Goal: Information Seeking & Learning: Compare options

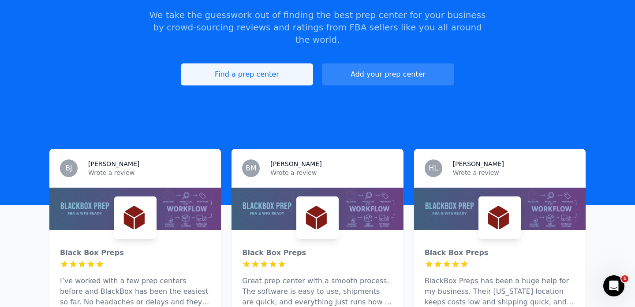
click at [278, 72] on link "Find a prep center" at bounding box center [247, 74] width 132 height 22
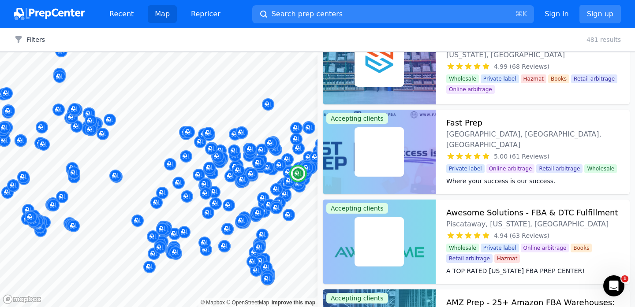
scroll to position [131, 0]
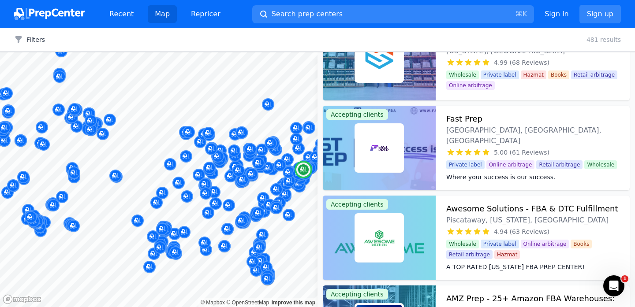
click at [518, 209] on h3 "Awesome Solutions - FBA & DTC Fulfillment" at bounding box center [532, 209] width 172 height 12
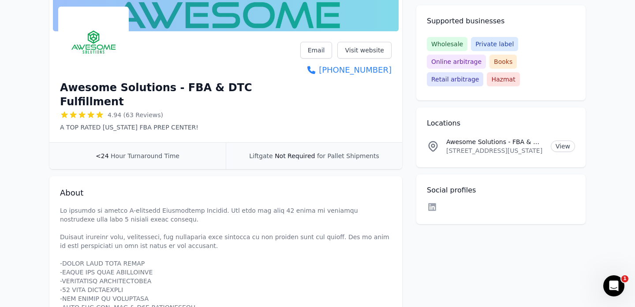
scroll to position [45, 0]
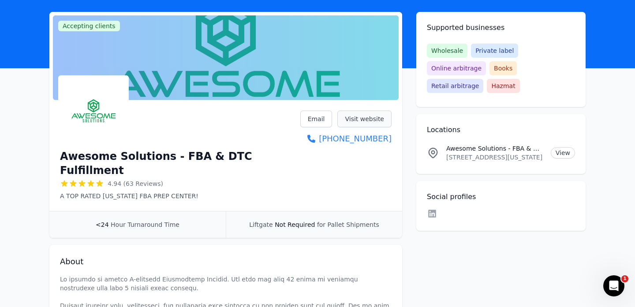
click at [367, 125] on link "Visit website" at bounding box center [364, 119] width 54 height 17
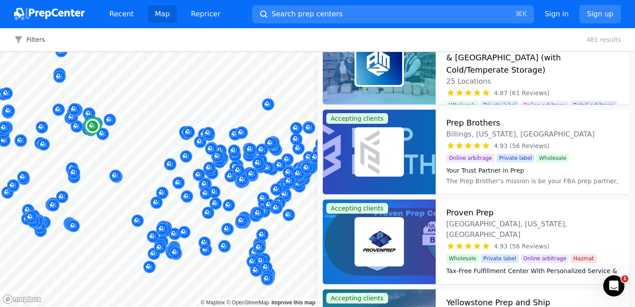
scroll to position [445, 0]
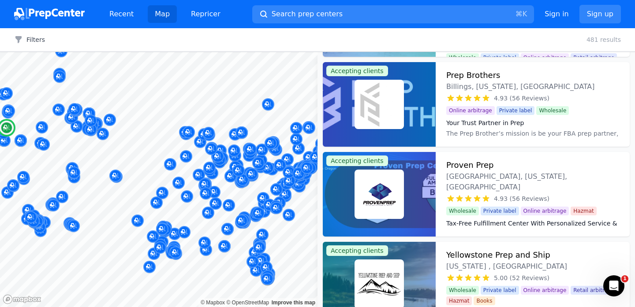
click at [404, 188] on div at bounding box center [379, 194] width 113 height 85
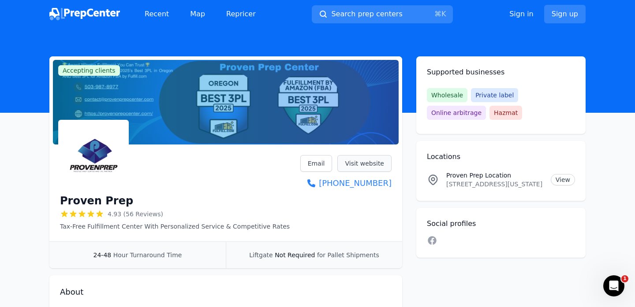
click at [380, 163] on link "Visit website" at bounding box center [364, 163] width 54 height 17
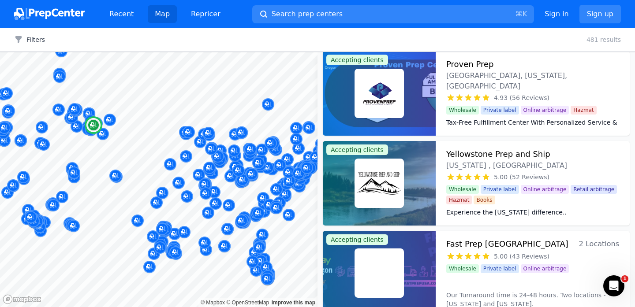
scroll to position [573, 0]
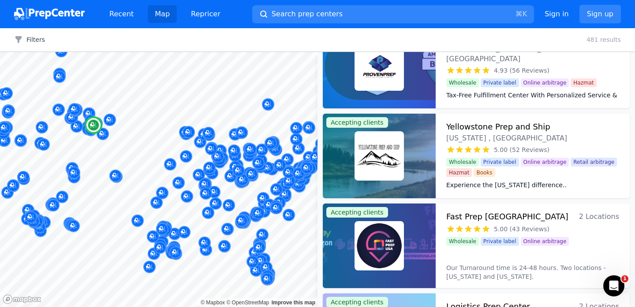
click at [381, 158] on img at bounding box center [379, 156] width 46 height 46
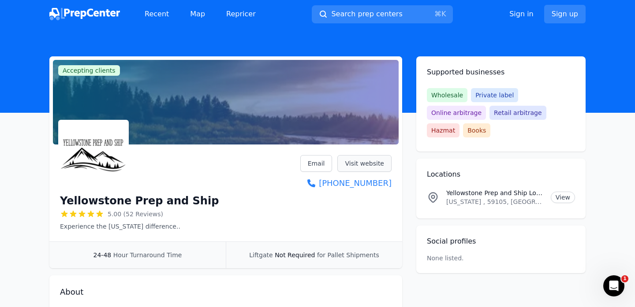
click at [348, 163] on link "Visit website" at bounding box center [364, 163] width 54 height 17
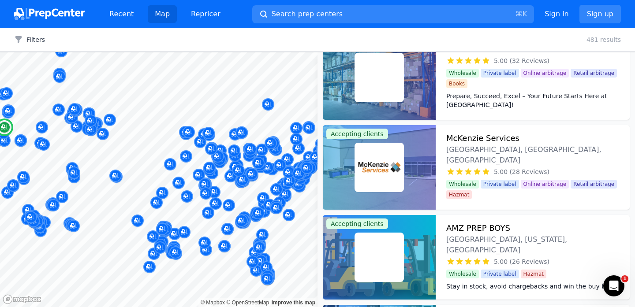
scroll to position [924, 0]
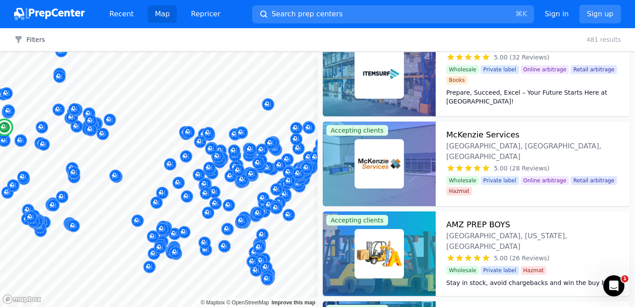
click at [423, 181] on div at bounding box center [379, 164] width 113 height 85
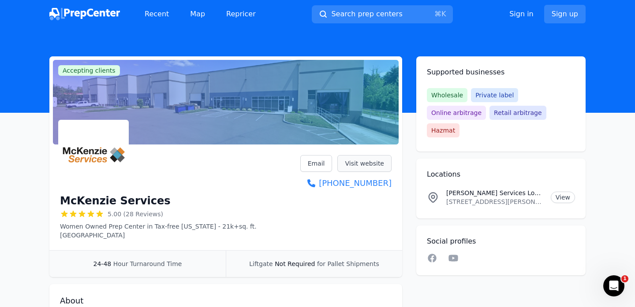
click at [382, 164] on link "Visit website" at bounding box center [364, 163] width 54 height 17
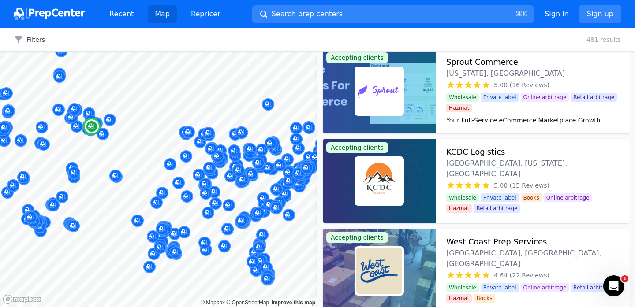
scroll to position [1746, 0]
